Goal: Find specific page/section

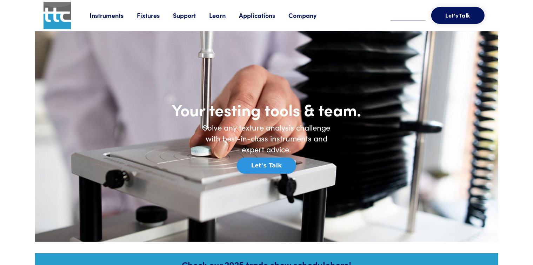
click at [151, 16] on link "Fixtures" at bounding box center [155, 15] width 36 height 9
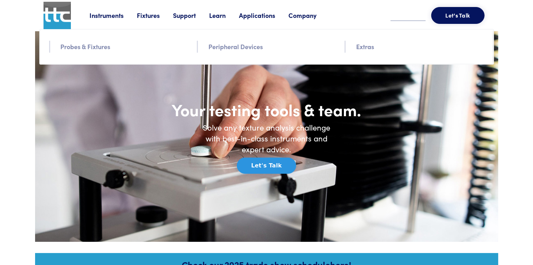
click at [105, 49] on link "Probes & Fixtures" at bounding box center [86, 46] width 50 height 10
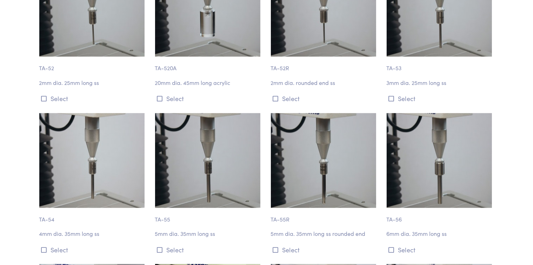
scroll to position [1894, 0]
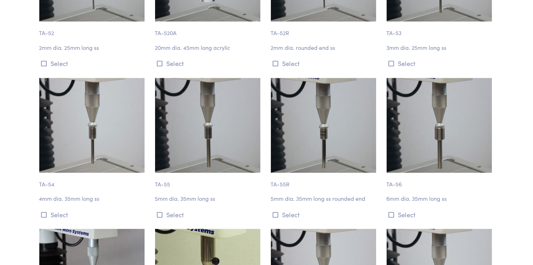
click at [334, 155] on img at bounding box center [323, 125] width 105 height 95
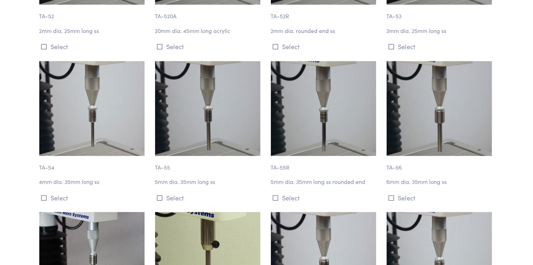
scroll to position [1875, 0]
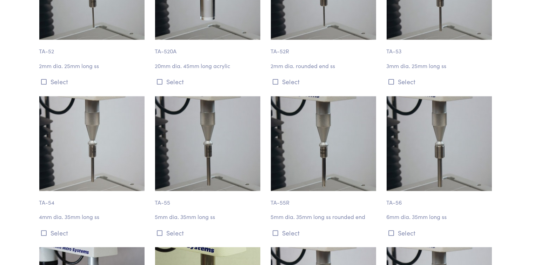
click at [356, 154] on img at bounding box center [323, 143] width 105 height 95
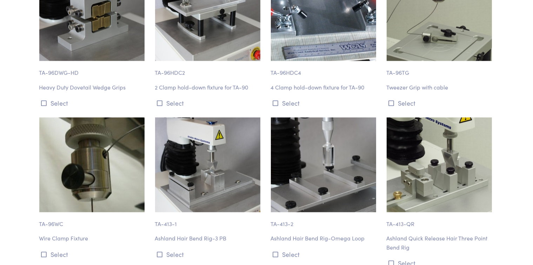
scroll to position [3674, 0]
